Goal: Check status: Check status

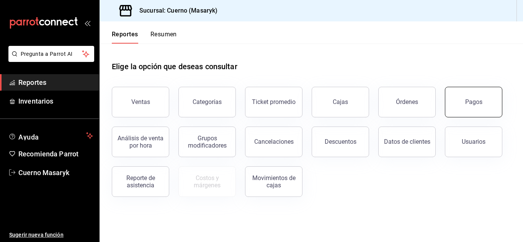
click at [470, 104] on div "Pagos" at bounding box center [473, 101] width 17 height 7
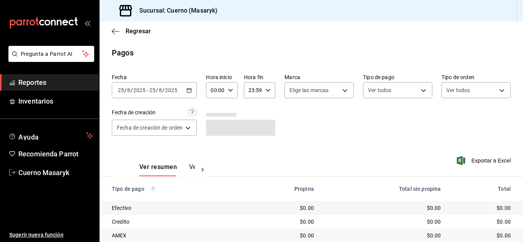
click at [192, 92] on icon "button" at bounding box center [188, 90] width 5 height 5
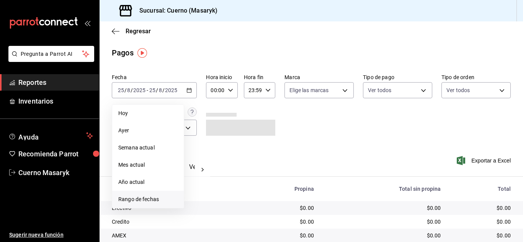
click at [127, 198] on span "Rango de fechas" at bounding box center [147, 199] width 59 height 8
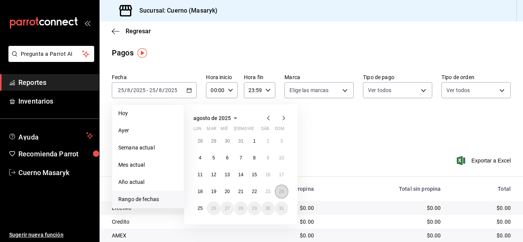
click at [280, 189] on abbr "24" at bounding box center [281, 191] width 5 height 5
click at [200, 211] on abbr "25" at bounding box center [199, 208] width 5 height 5
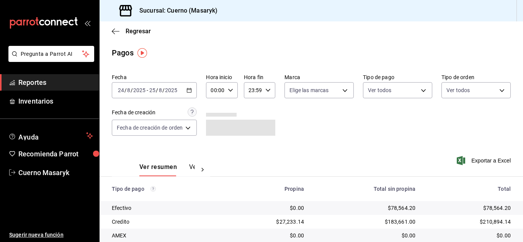
click at [234, 88] on div "00:00 Hora inicio" at bounding box center [221, 90] width 31 height 16
click at [213, 106] on span "04" at bounding box center [214, 107] width 3 height 6
type input "04:00"
click at [269, 91] on div at bounding box center [261, 121] width 523 height 242
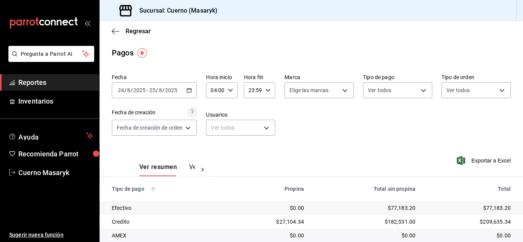
click at [269, 91] on icon "button" at bounding box center [267, 90] width 5 height 5
click at [252, 132] on button "05" at bounding box center [251, 127] width 12 height 15
type input "05:59"
click at [346, 127] on div at bounding box center [261, 121] width 523 height 242
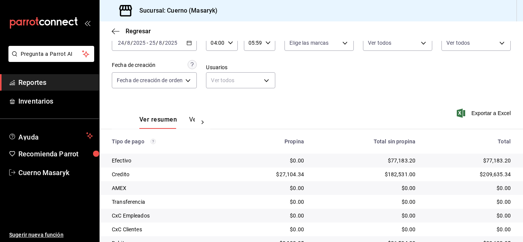
scroll to position [109, 0]
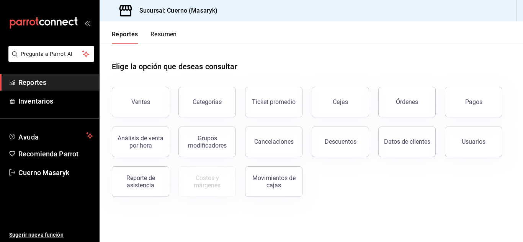
click at [480, 104] on div "Pagos" at bounding box center [473, 101] width 17 height 7
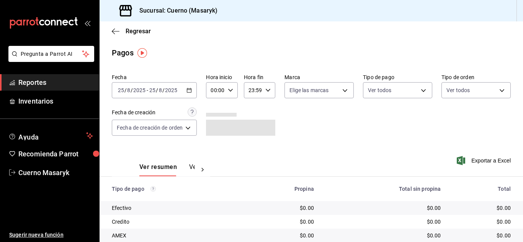
click at [190, 91] on icon "button" at bounding box center [188, 90] width 5 height 5
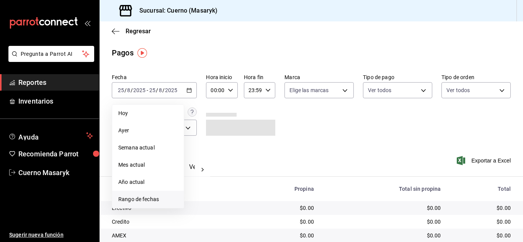
click at [158, 200] on span "Rango de fechas" at bounding box center [147, 199] width 59 height 8
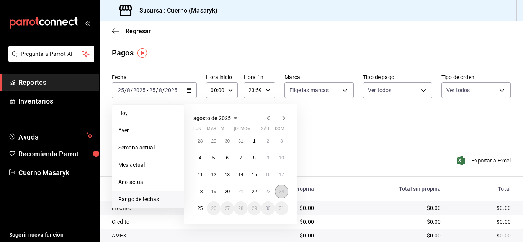
click at [277, 190] on button "24" at bounding box center [281, 192] width 13 height 14
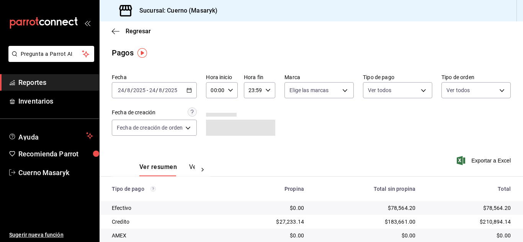
click at [188, 90] on \(Stroke\) "button" at bounding box center [189, 90] width 5 height 4
click at [191, 90] on \(Stroke\) "button" at bounding box center [189, 90] width 4 height 0
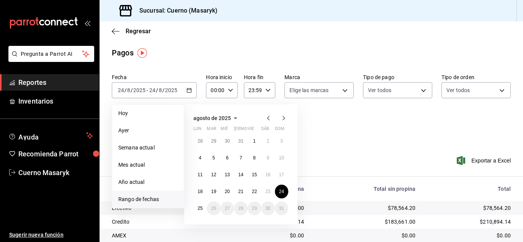
click at [230, 86] on div "00:00 Hora inicio" at bounding box center [221, 90] width 31 height 16
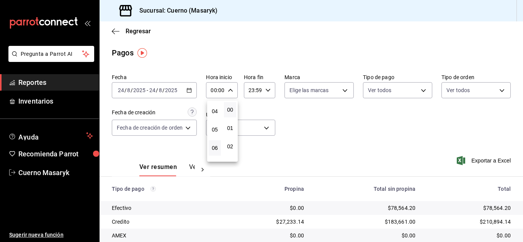
scroll to position [77, 0]
click at [213, 107] on span "04" at bounding box center [214, 107] width 3 height 6
type input "04:00"
click at [269, 88] on div at bounding box center [261, 121] width 523 height 242
click at [267, 90] on icon "button" at bounding box center [267, 90] width 5 height 5
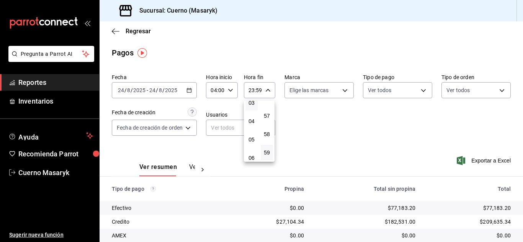
scroll to position [73, 0]
click at [250, 129] on span "05" at bounding box center [251, 128] width 3 height 6
type input "05:59"
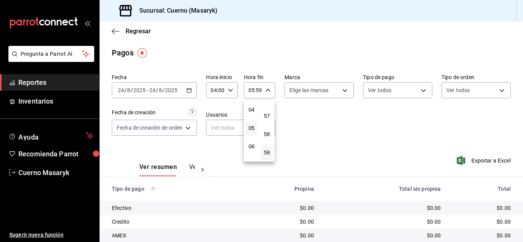
click at [412, 127] on div at bounding box center [261, 121] width 523 height 242
click at [187, 91] on icon "button" at bounding box center [188, 90] width 5 height 5
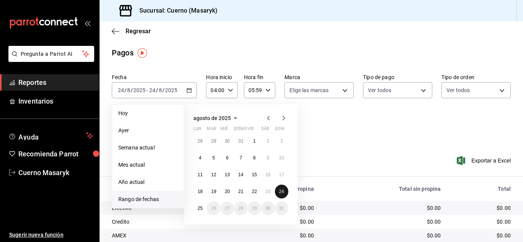
click at [284, 188] on button "24" at bounding box center [281, 192] width 13 height 14
click at [202, 209] on abbr "25" at bounding box center [199, 208] width 5 height 5
type input "00:00"
type input "23:59"
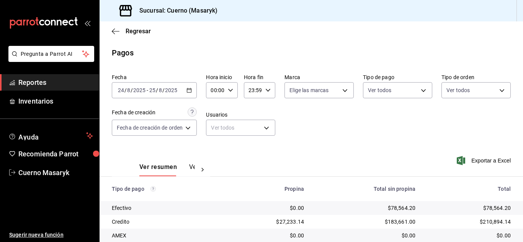
scroll to position [109, 0]
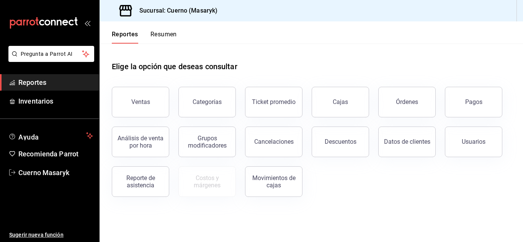
click at [455, 99] on button "Pagos" at bounding box center [473, 102] width 57 height 31
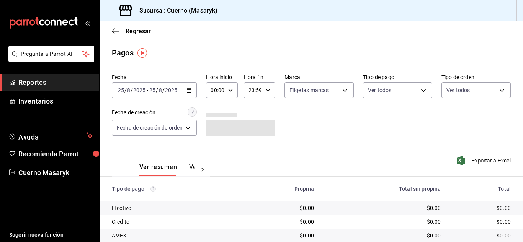
click at [192, 88] on icon "button" at bounding box center [188, 90] width 5 height 5
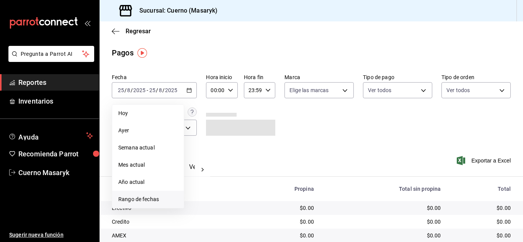
click at [142, 199] on span "Rango de fechas" at bounding box center [147, 199] width 59 height 8
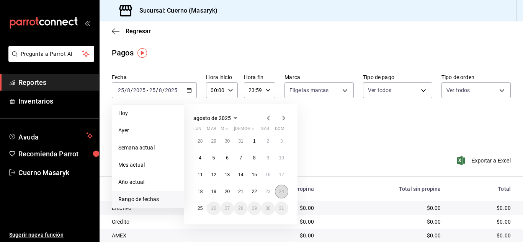
click at [285, 194] on button "24" at bounding box center [281, 192] width 13 height 14
click at [199, 208] on abbr "25" at bounding box center [199, 208] width 5 height 5
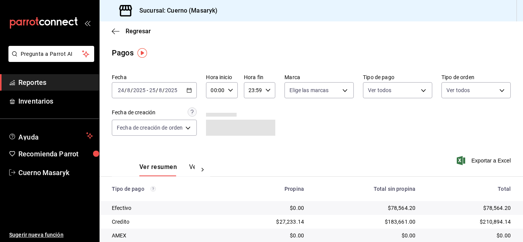
click at [232, 93] on icon "button" at bounding box center [230, 90] width 5 height 5
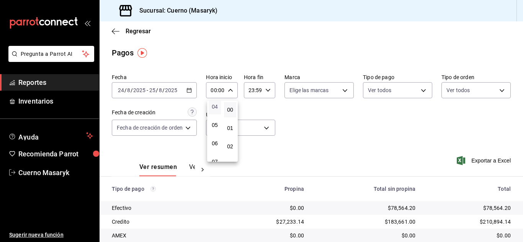
click at [214, 108] on span "04" at bounding box center [214, 107] width 3 height 6
type input "04:00"
click at [269, 91] on div at bounding box center [261, 121] width 523 height 242
click at [269, 91] on icon "button" at bounding box center [267, 90] width 5 height 5
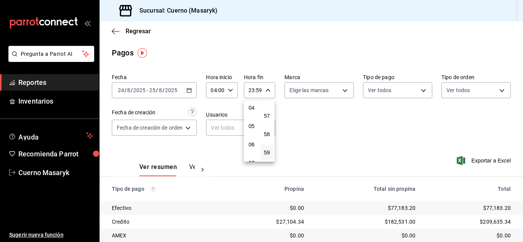
scroll to position [73, 0]
click at [250, 129] on span "05" at bounding box center [251, 128] width 3 height 6
type input "05:59"
click at [348, 129] on div at bounding box center [261, 121] width 523 height 242
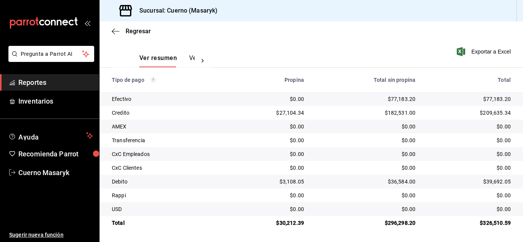
click at [322, 58] on div "Ver resumen Ver pagos Exportar a Excel" at bounding box center [310, 56] width 423 height 41
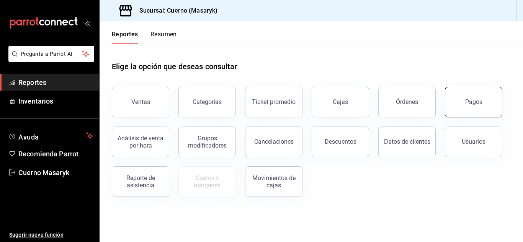
click at [488, 107] on button "Pagos" at bounding box center [473, 102] width 57 height 31
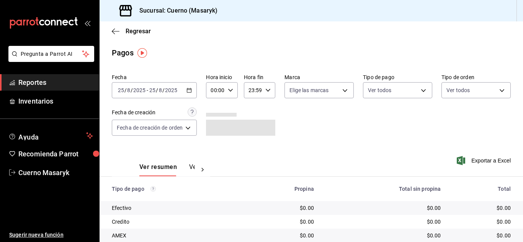
click at [194, 90] on div "2025-08-25 25 / 8 / 2025 - 2025-08-25 25 / 8 / 2025" at bounding box center [154, 90] width 85 height 16
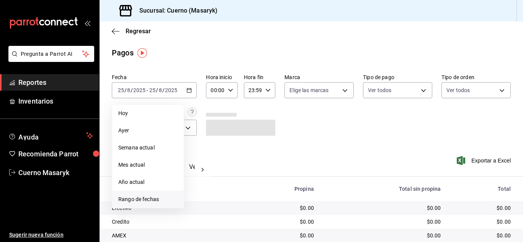
click at [142, 200] on span "Rango de fechas" at bounding box center [147, 199] width 59 height 8
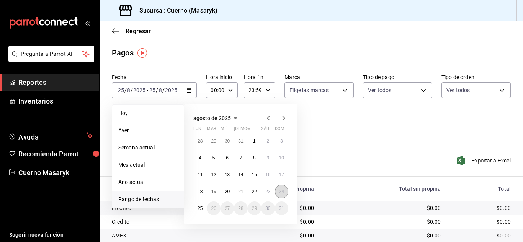
click at [284, 188] on button "24" at bounding box center [281, 192] width 13 height 14
click at [202, 205] on button "25" at bounding box center [199, 209] width 13 height 14
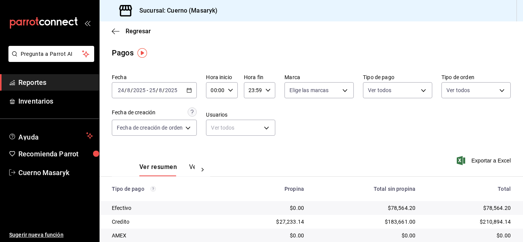
click at [232, 91] on icon "button" at bounding box center [230, 90] width 5 height 5
click at [215, 109] on span "04" at bounding box center [214, 107] width 3 height 6
type input "04:00"
click at [267, 91] on div at bounding box center [261, 121] width 523 height 242
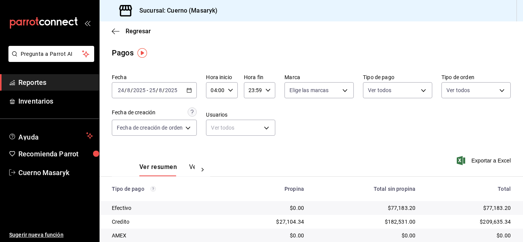
click at [265, 89] on icon "button" at bounding box center [267, 90] width 5 height 5
click at [250, 130] on span "05" at bounding box center [251, 128] width 3 height 6
type input "05:59"
click at [339, 122] on div at bounding box center [261, 121] width 523 height 242
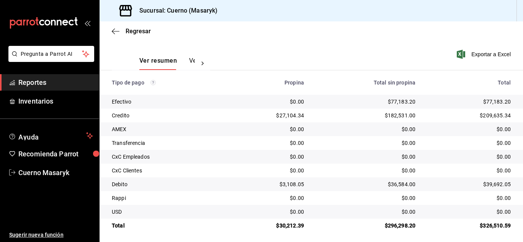
scroll to position [109, 0]
